Goal: Information Seeking & Learning: Learn about a topic

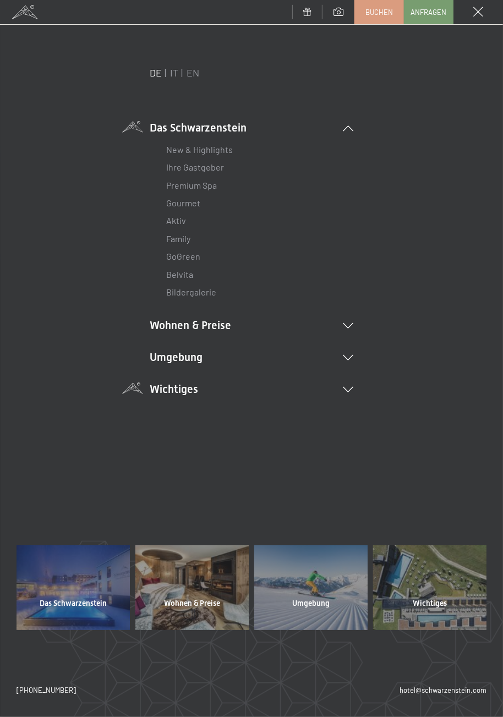
click at [349, 389] on icon at bounding box center [348, 390] width 10 height 6
click at [204, 466] on link "Downloads" at bounding box center [187, 464] width 43 height 10
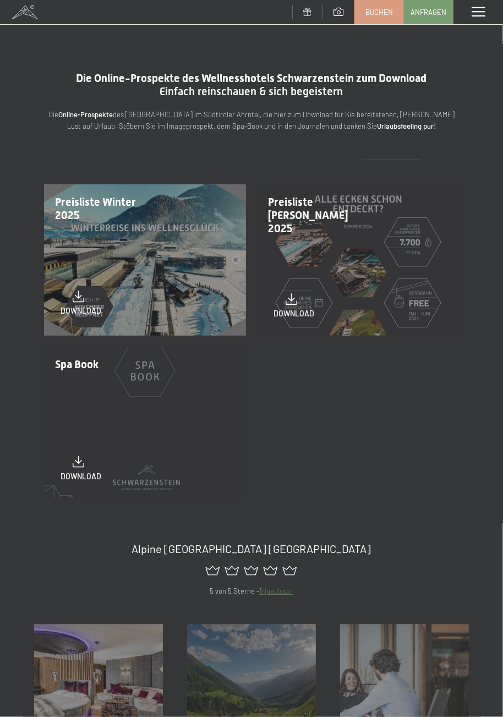
click at [85, 299] on link "download" at bounding box center [81, 303] width 41 height 26
click at [468, 19] on div "Menü" at bounding box center [478, 12] width 50 height 24
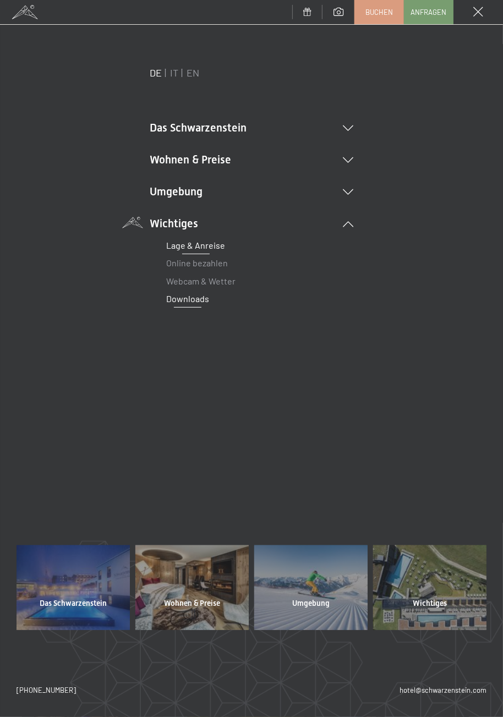
click at [216, 249] on link "Lage & Anreise" at bounding box center [195, 245] width 59 height 10
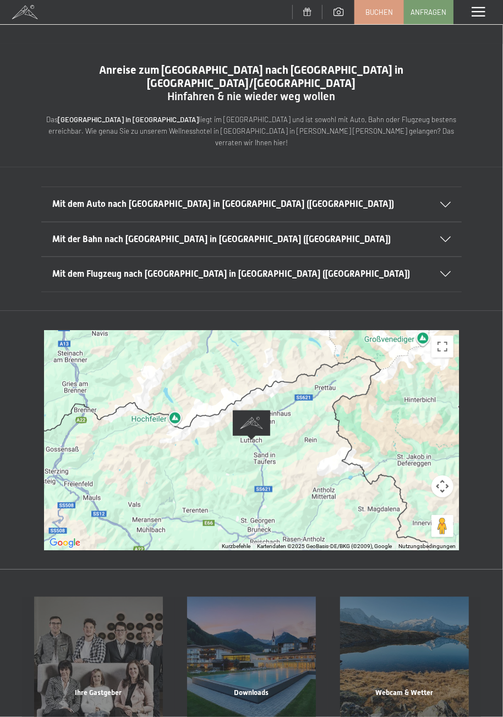
click at [482, 12] on span at bounding box center [477, 12] width 13 height 10
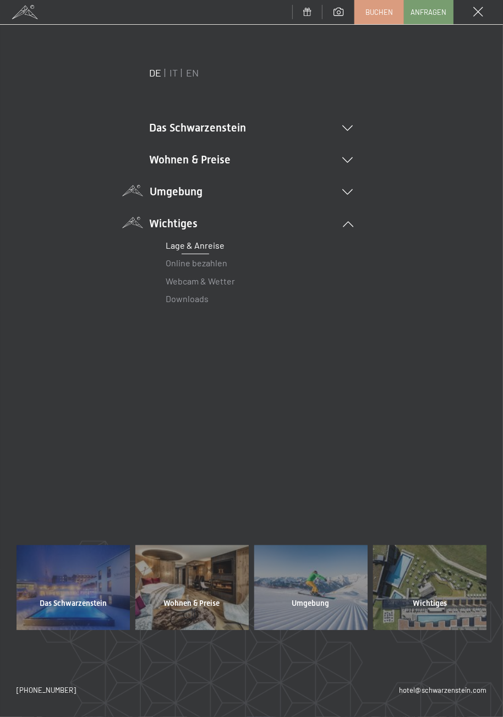
click at [348, 191] on icon at bounding box center [348, 192] width 10 height 6
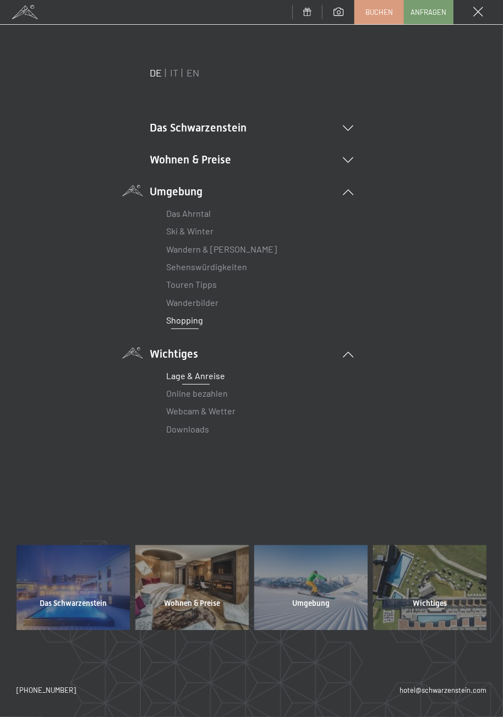
click at [197, 321] on link "Shopping" at bounding box center [184, 320] width 37 height 10
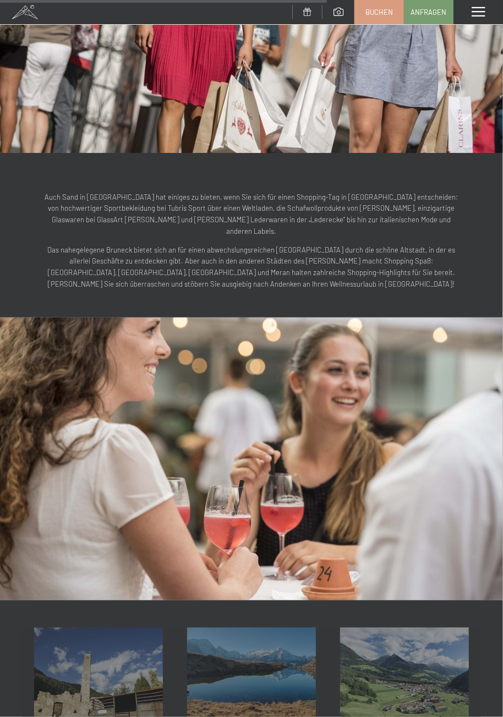
scroll to position [790, 0]
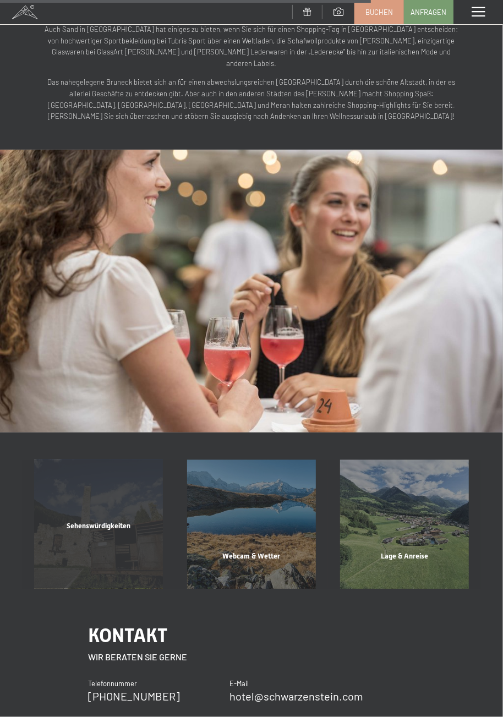
click at [122, 507] on div "Sehenswürdigkeiten Mehr erfahren" at bounding box center [98, 524] width 153 height 129
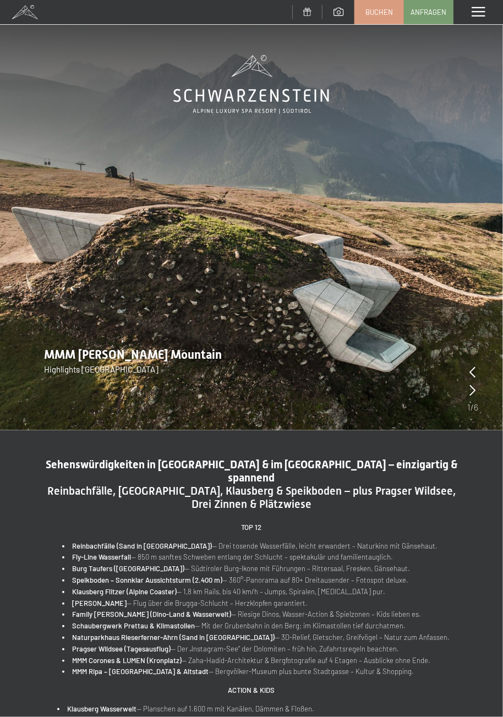
click at [477, 18] on div "Menü" at bounding box center [478, 12] width 50 height 24
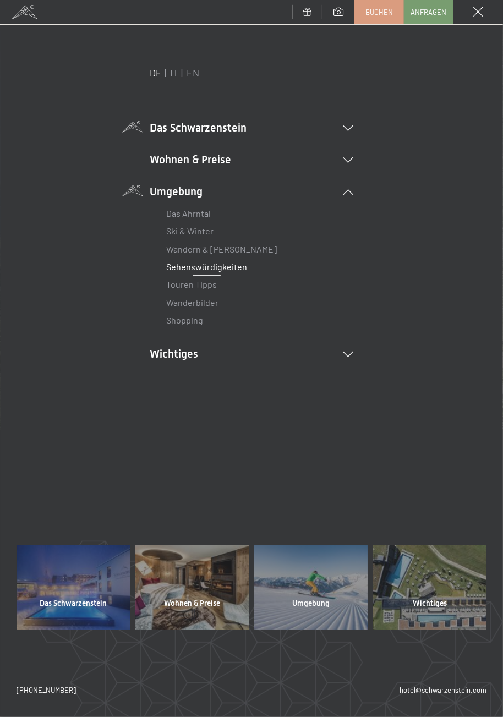
click at [350, 128] on icon at bounding box center [348, 128] width 10 height 6
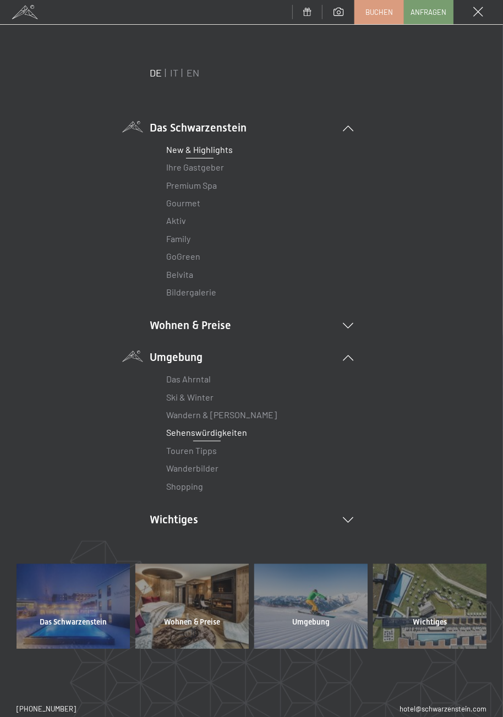
click at [227, 150] on link "New & Highlights" at bounding box center [199, 149] width 67 height 10
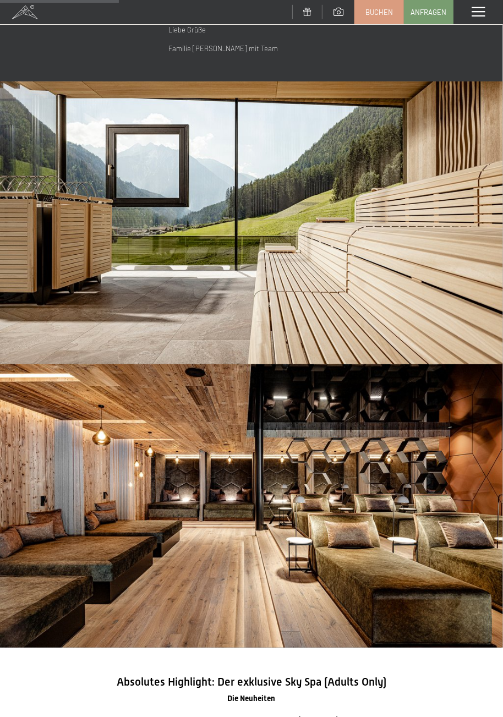
scroll to position [595, 0]
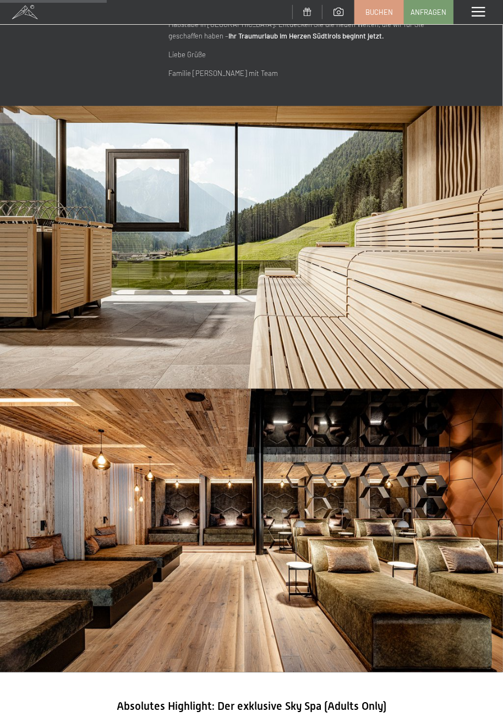
click at [480, 19] on div "Menü" at bounding box center [478, 12] width 50 height 24
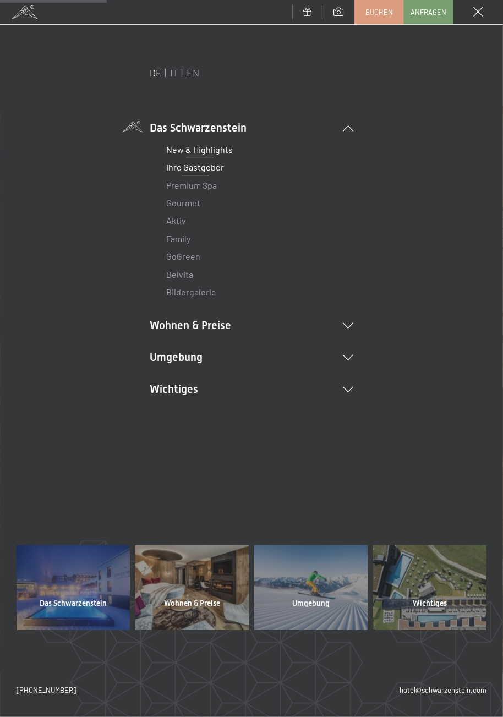
click at [217, 168] on link "Ihre Gastgeber" at bounding box center [195, 167] width 58 height 10
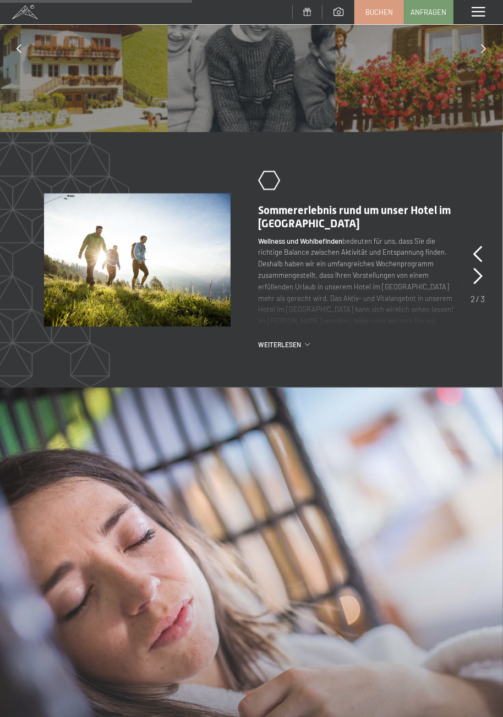
scroll to position [936, 0]
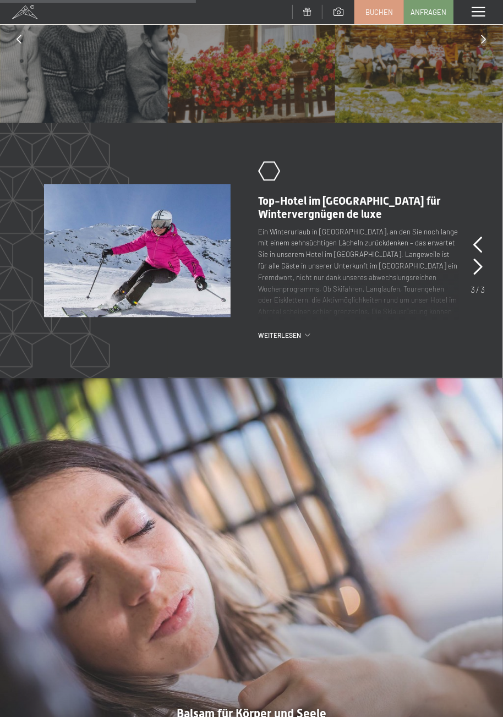
click at [299, 331] on span "Weiterlesen" at bounding box center [281, 335] width 47 height 9
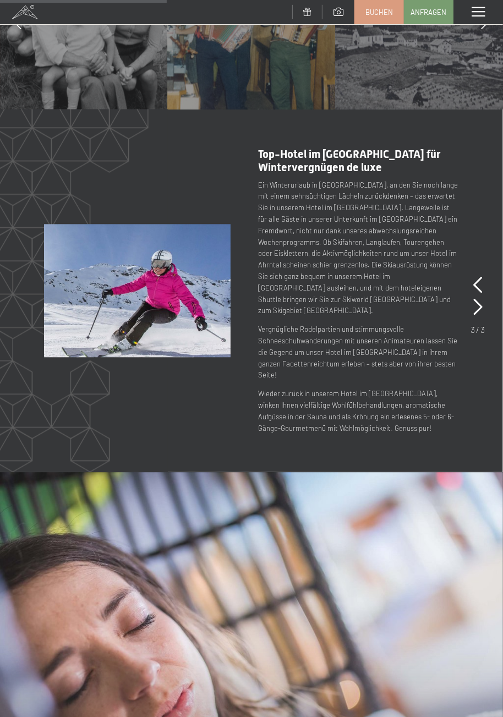
click at [480, 16] on span at bounding box center [477, 12] width 13 height 10
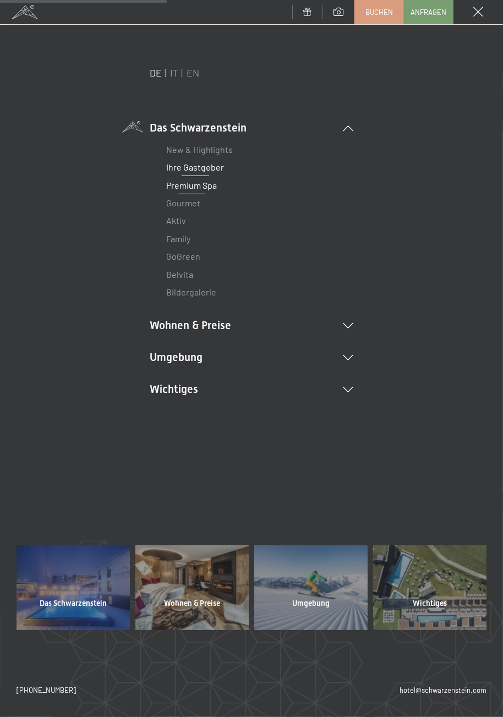
click at [213, 185] on link "Premium Spa" at bounding box center [191, 185] width 51 height 10
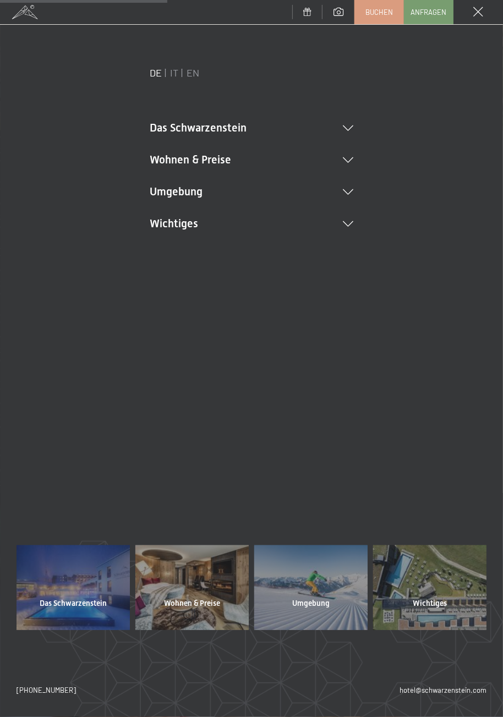
click at [480, 16] on span at bounding box center [478, 12] width 10 height 10
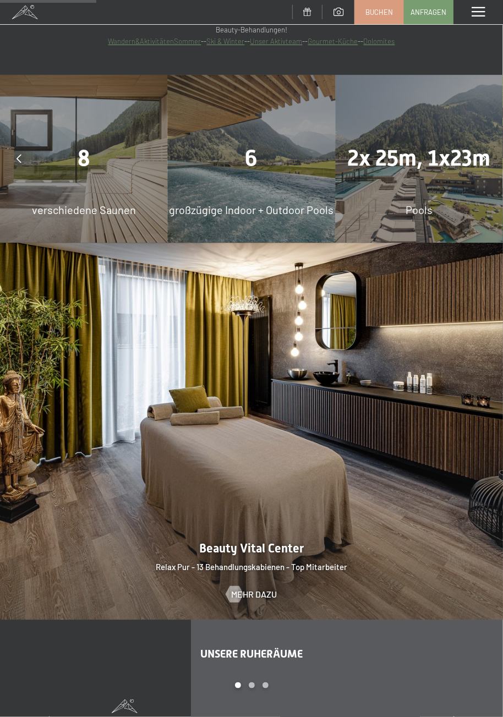
scroll to position [1032, 0]
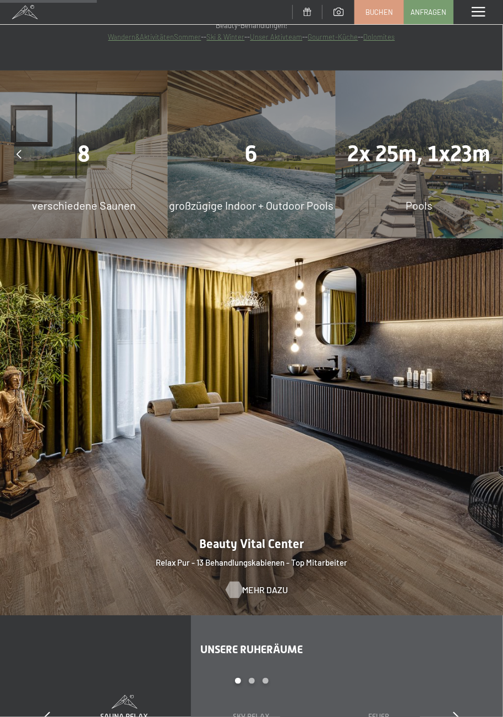
click at [267, 588] on span "Mehr dazu" at bounding box center [266, 590] width 46 height 12
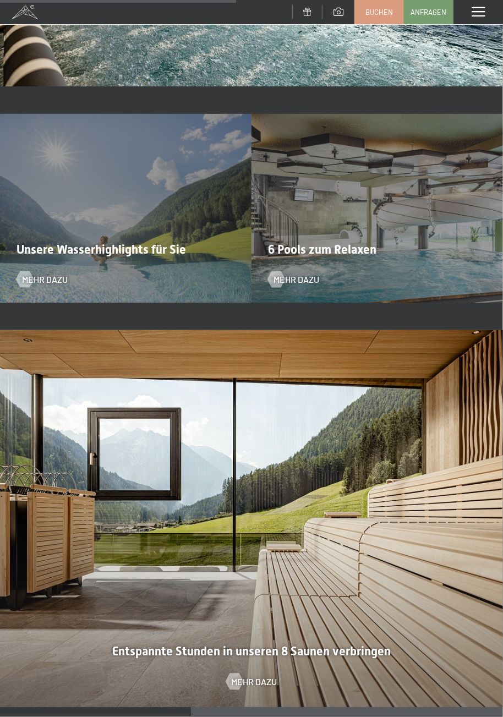
scroll to position [2223, 0]
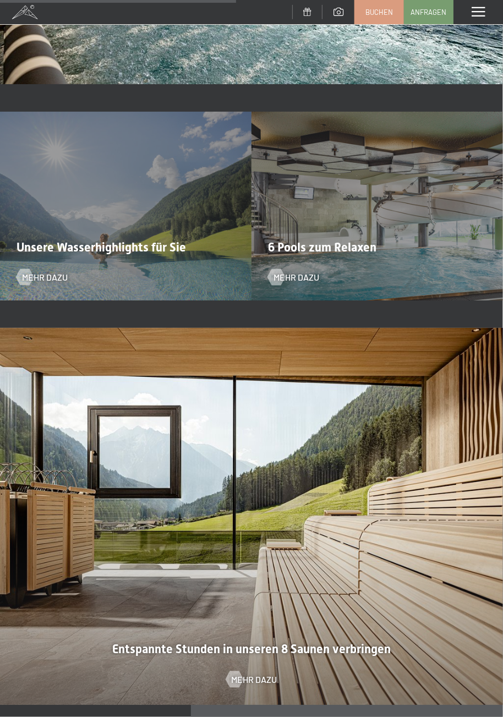
click at [249, 641] on div at bounding box center [251, 516] width 503 height 377
click at [257, 677] on span "Mehr dazu" at bounding box center [266, 679] width 46 height 12
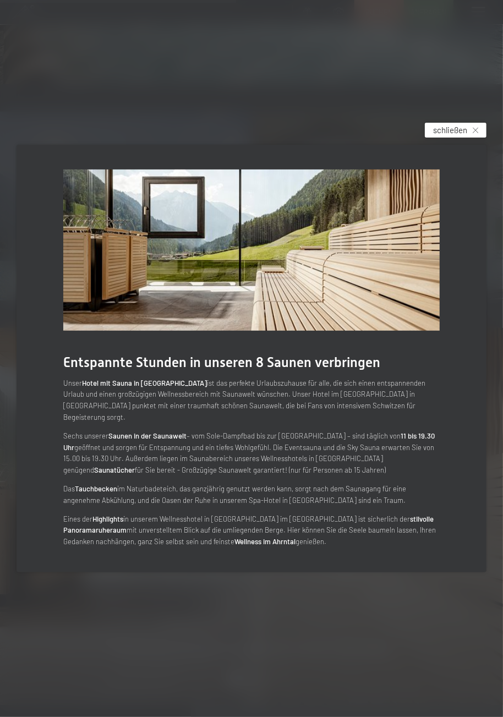
click at [453, 136] on span "schließen" at bounding box center [450, 130] width 34 height 12
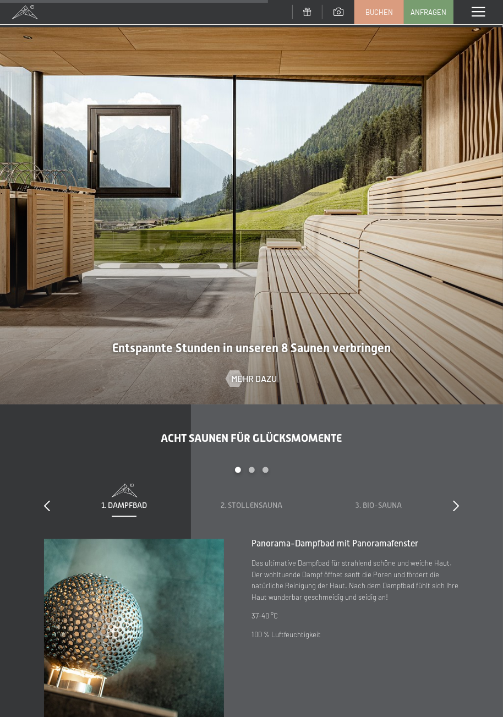
scroll to position [2523, 0]
click at [276, 507] on span "2. Stollensauna" at bounding box center [252, 505] width 62 height 9
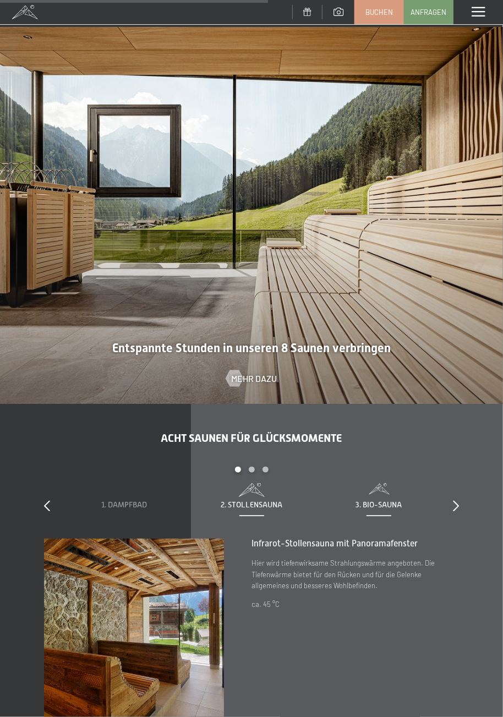
click at [390, 503] on span "3. Bio-Sauna" at bounding box center [378, 505] width 46 height 9
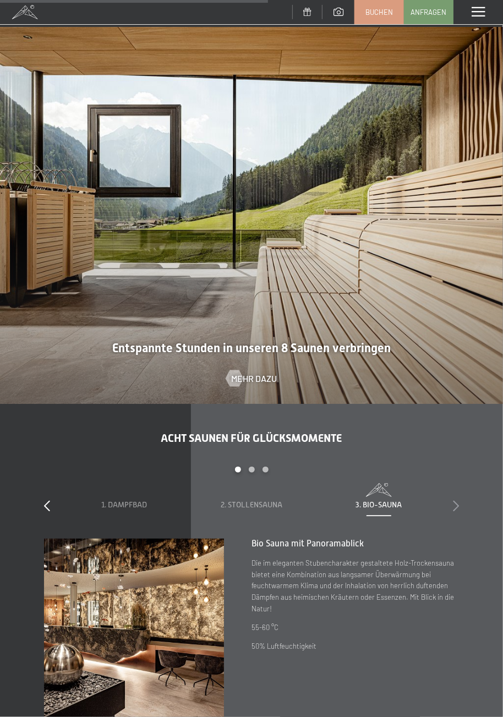
click at [455, 505] on icon at bounding box center [456, 505] width 6 height 11
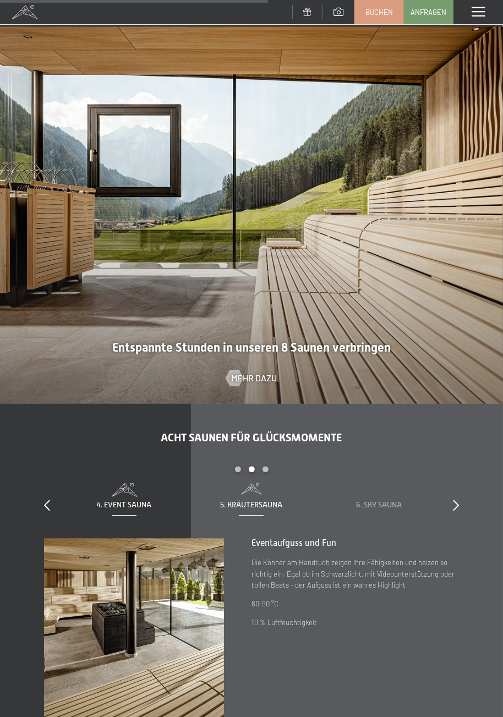
click at [273, 504] on span "5. Kräutersauna" at bounding box center [251, 505] width 62 height 9
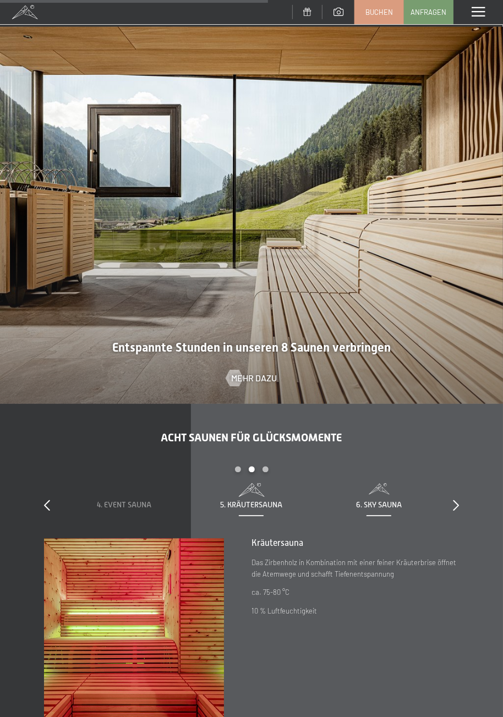
click at [389, 505] on span "6. Sky Sauna" at bounding box center [379, 505] width 46 height 9
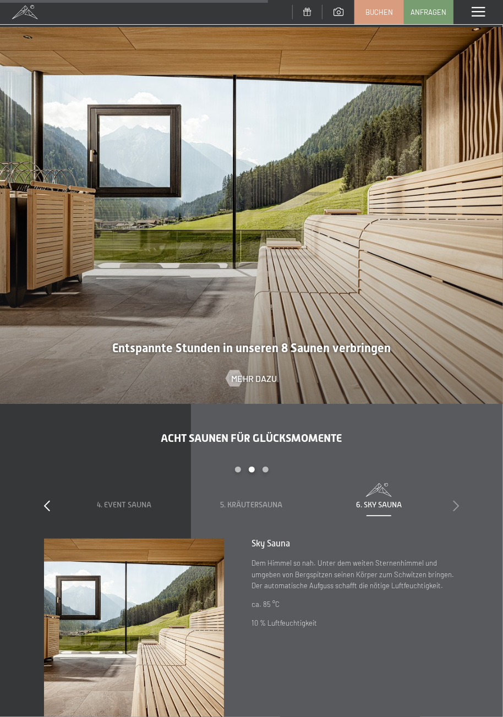
click at [457, 505] on icon at bounding box center [456, 505] width 6 height 11
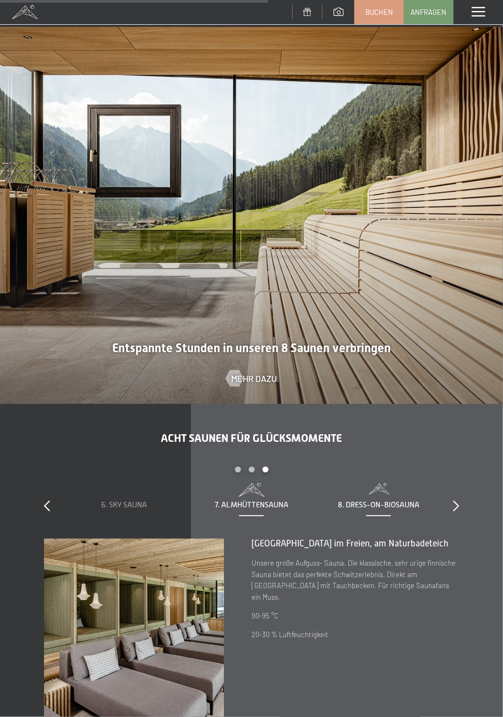
click at [362, 502] on span "8. Dress-on-Biosauna" at bounding box center [378, 505] width 81 height 9
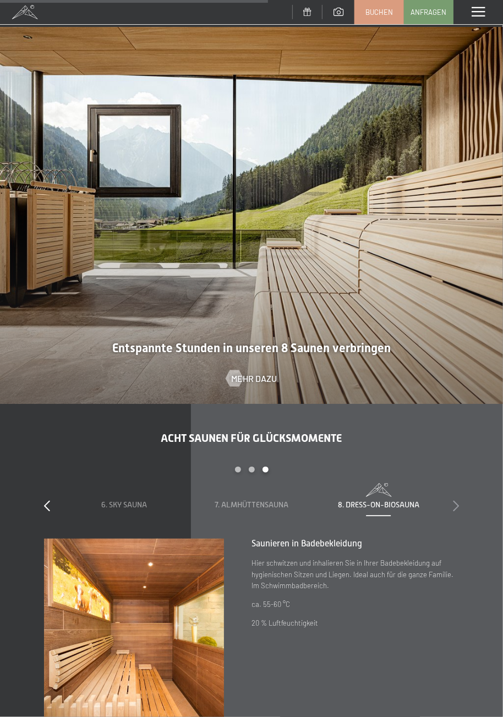
click at [455, 505] on icon at bounding box center [456, 505] width 6 height 11
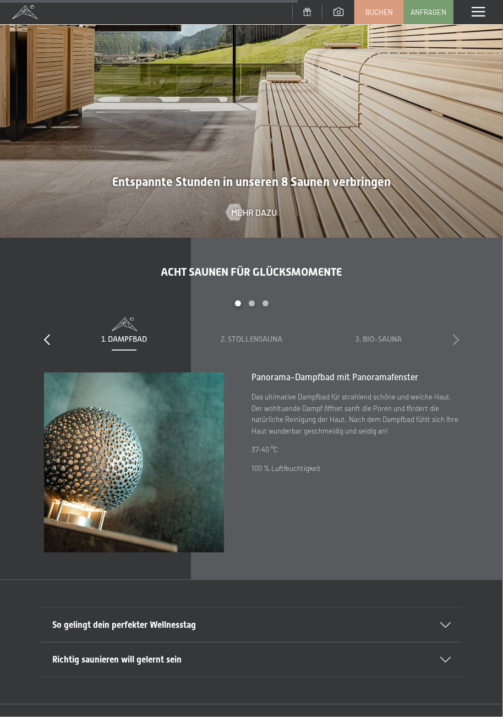
scroll to position [2691, 0]
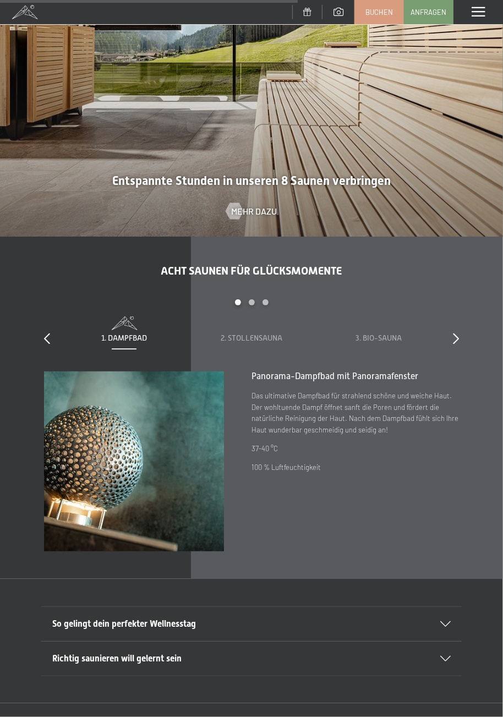
click at [212, 621] on h2 "So gelingt dein perfekter Wellnesstag" at bounding box center [240, 624] width 376 height 12
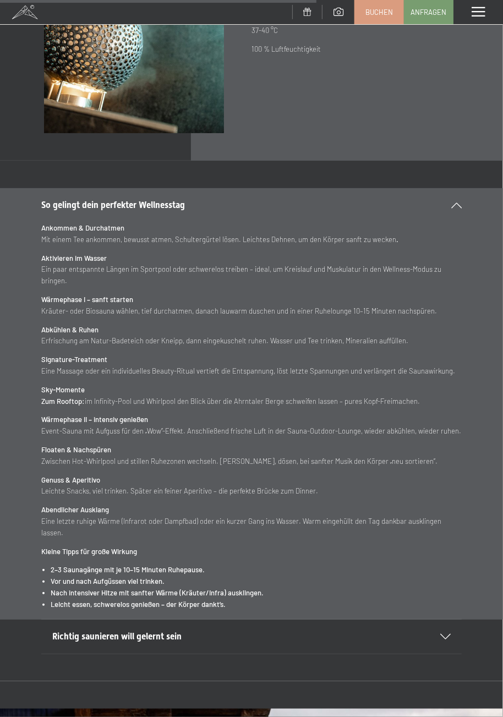
scroll to position [3109, 0]
click at [190, 635] on h2 "Richtig saunieren will gelernt sein" at bounding box center [240, 636] width 376 height 12
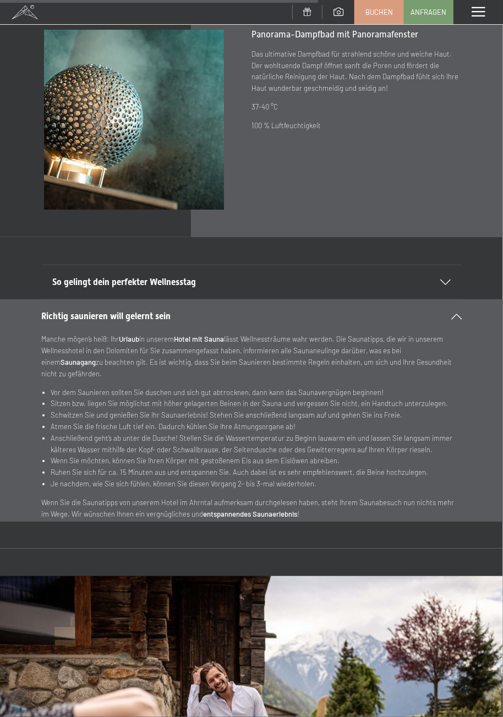
scroll to position [2985, 0]
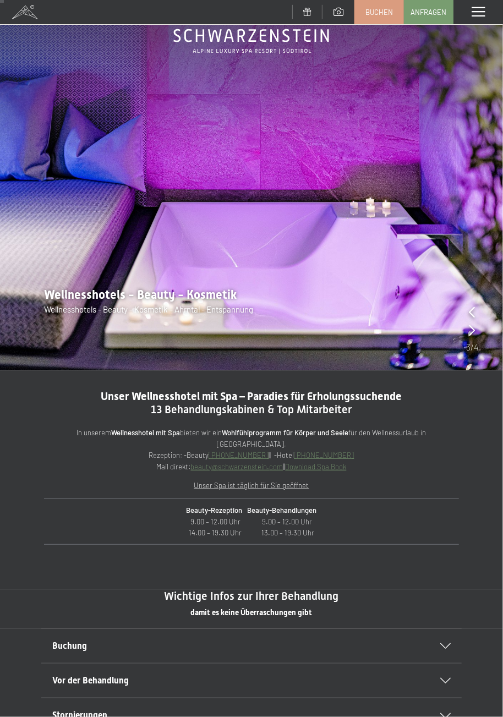
scroll to position [59, 0]
